Goal: Task Accomplishment & Management: Complete application form

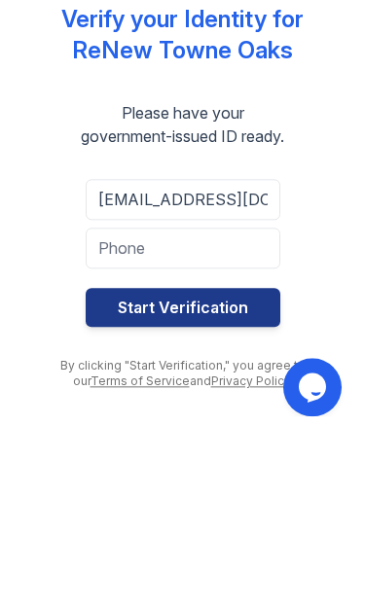
type input "[EMAIL_ADDRESS][DOMAIN_NAME]"
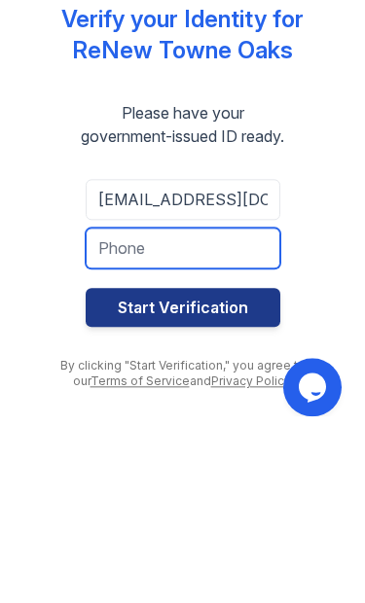
click at [232, 395] on input "tel" at bounding box center [183, 415] width 194 height 41
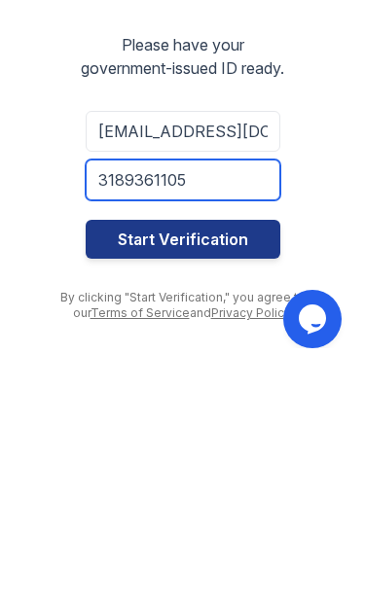
type input "3189361105"
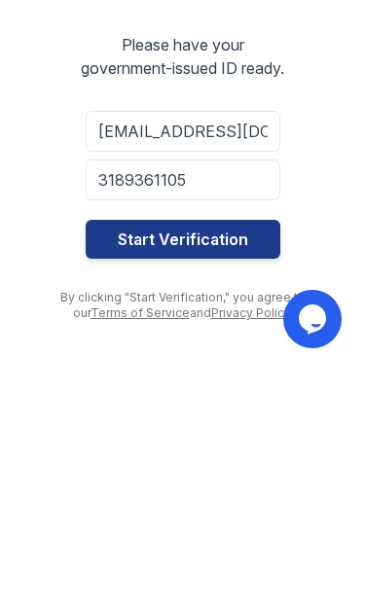
click at [249, 455] on button "Start Verification" at bounding box center [183, 474] width 194 height 39
